Goal: Transaction & Acquisition: Obtain resource

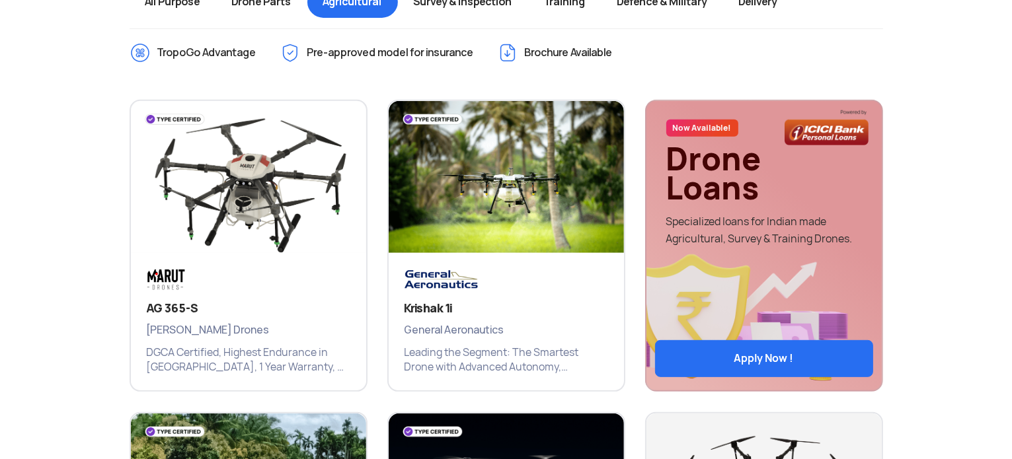
scroll to position [567, 0]
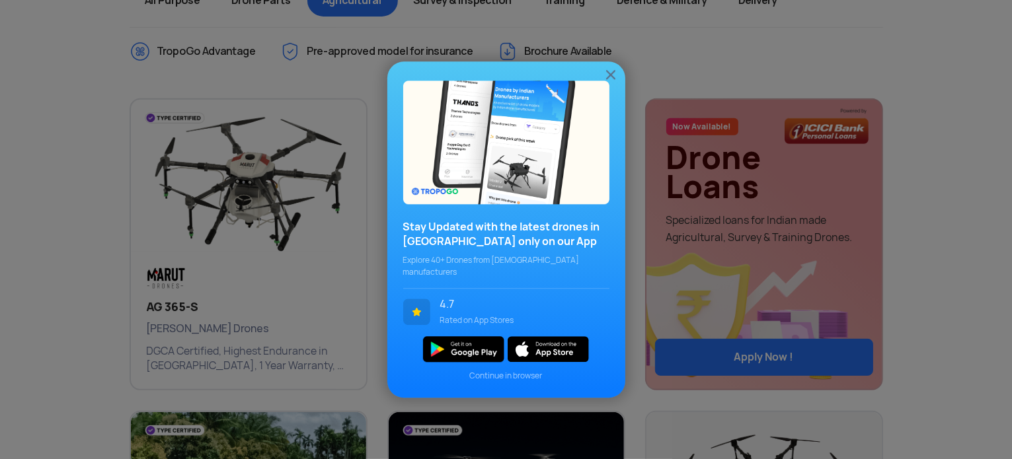
click at [616, 79] on img at bounding box center [611, 75] width 16 height 16
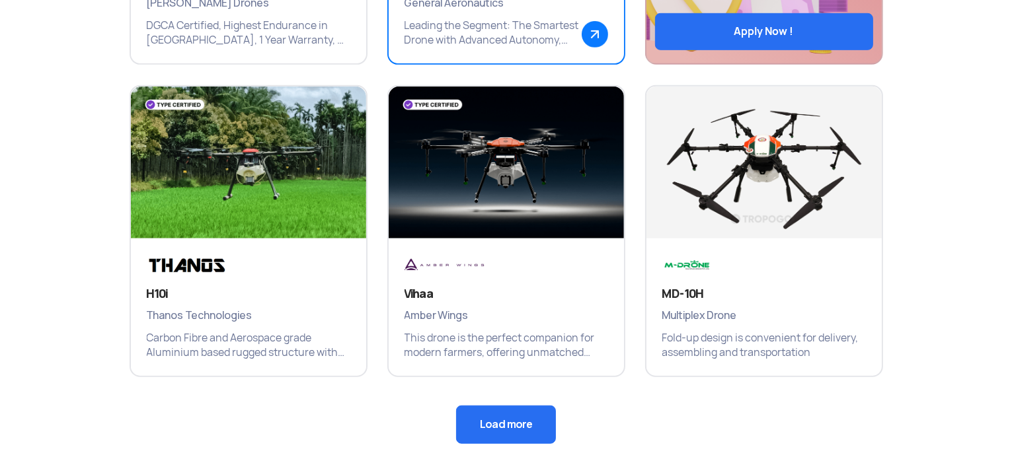
scroll to position [904, 0]
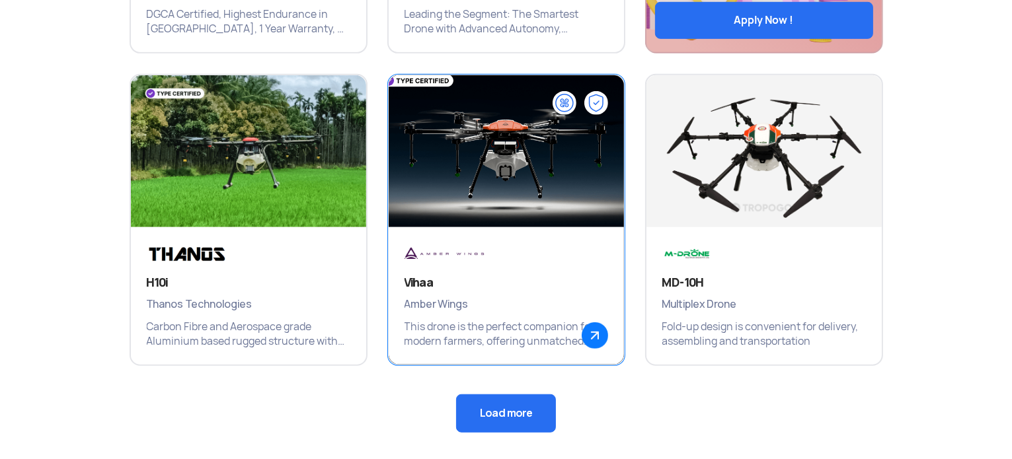
click at [451, 320] on p "This drone is the perfect companion for modern farmers, offering unmatched effi…" at bounding box center [506, 334] width 204 height 29
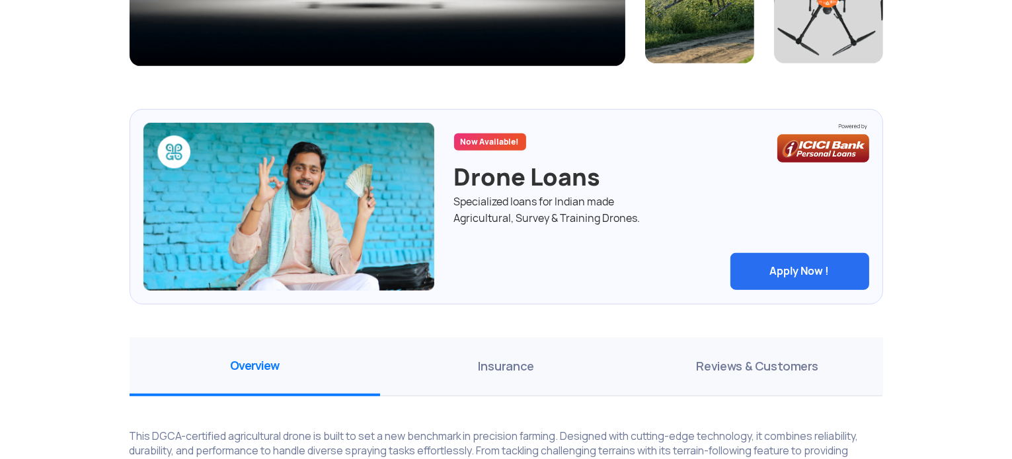
scroll to position [669, 0]
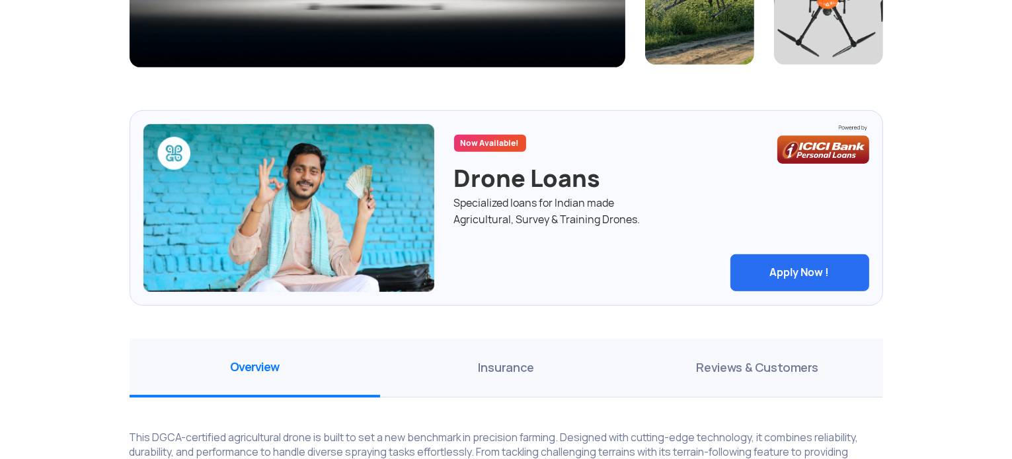
click at [803, 274] on button "Apply Now !" at bounding box center [799, 272] width 139 height 37
